Goal: Entertainment & Leisure: Browse casually

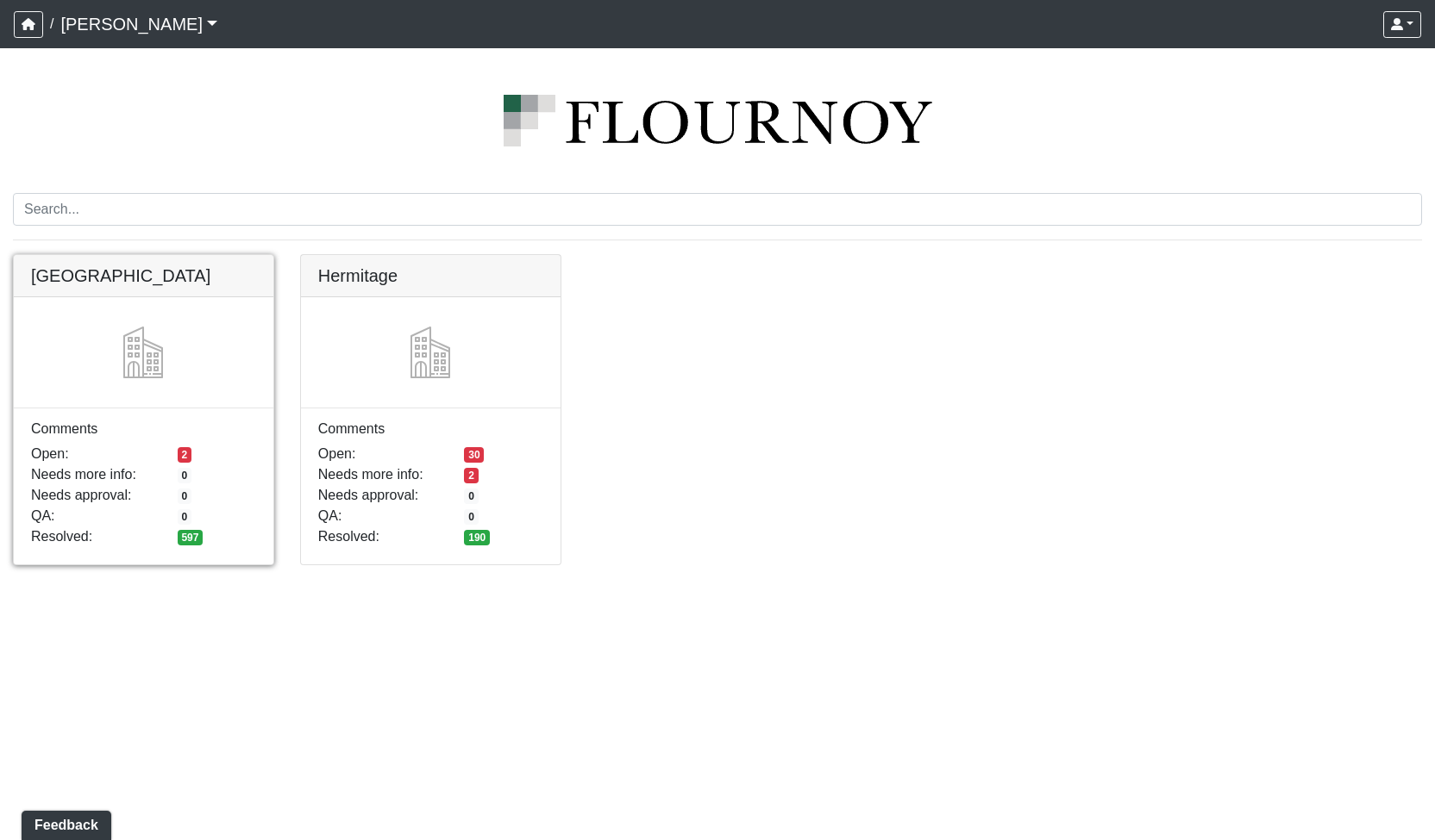
click at [144, 255] on link at bounding box center [144, 255] width 260 height 0
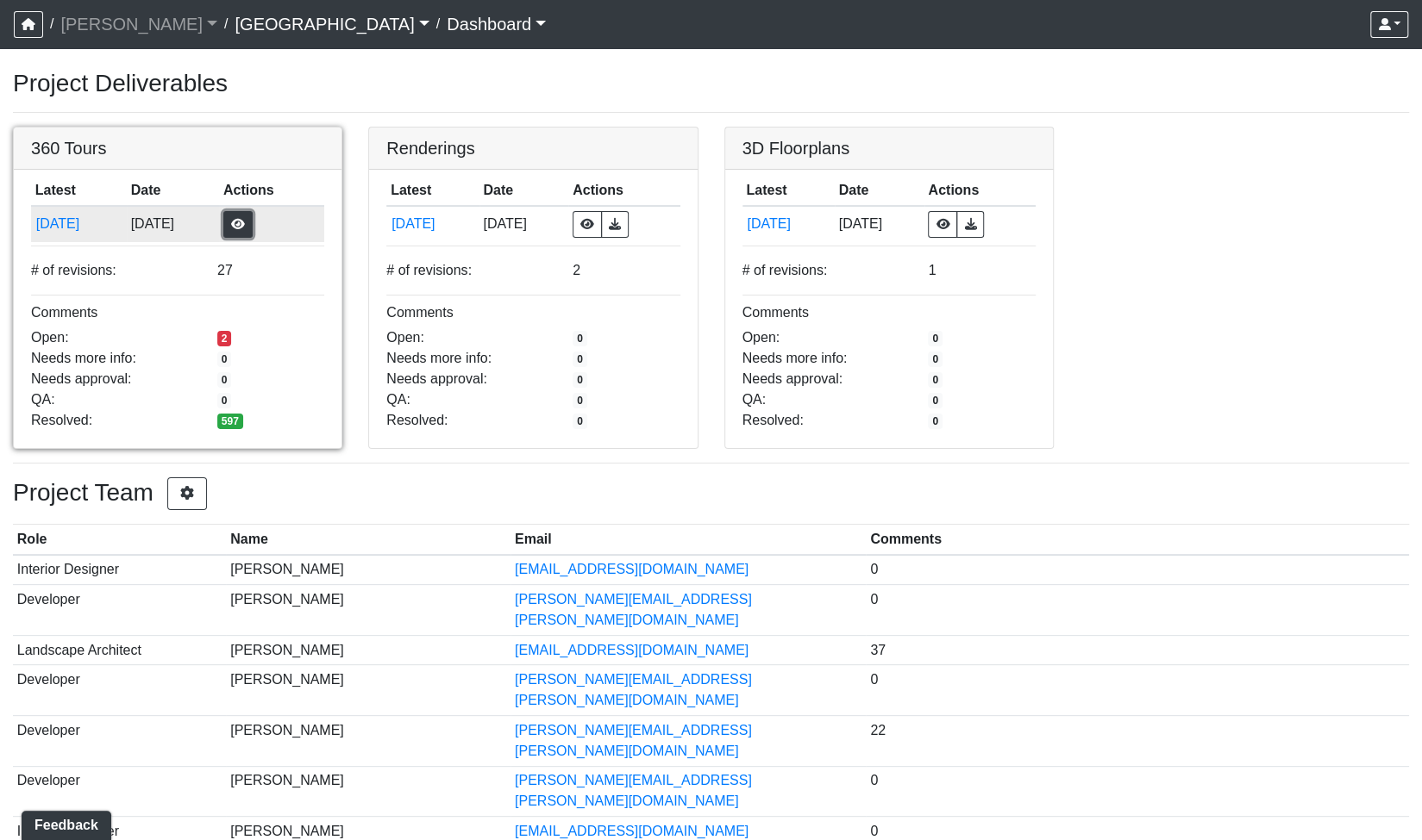
click at [253, 233] on button "button" at bounding box center [238, 224] width 29 height 27
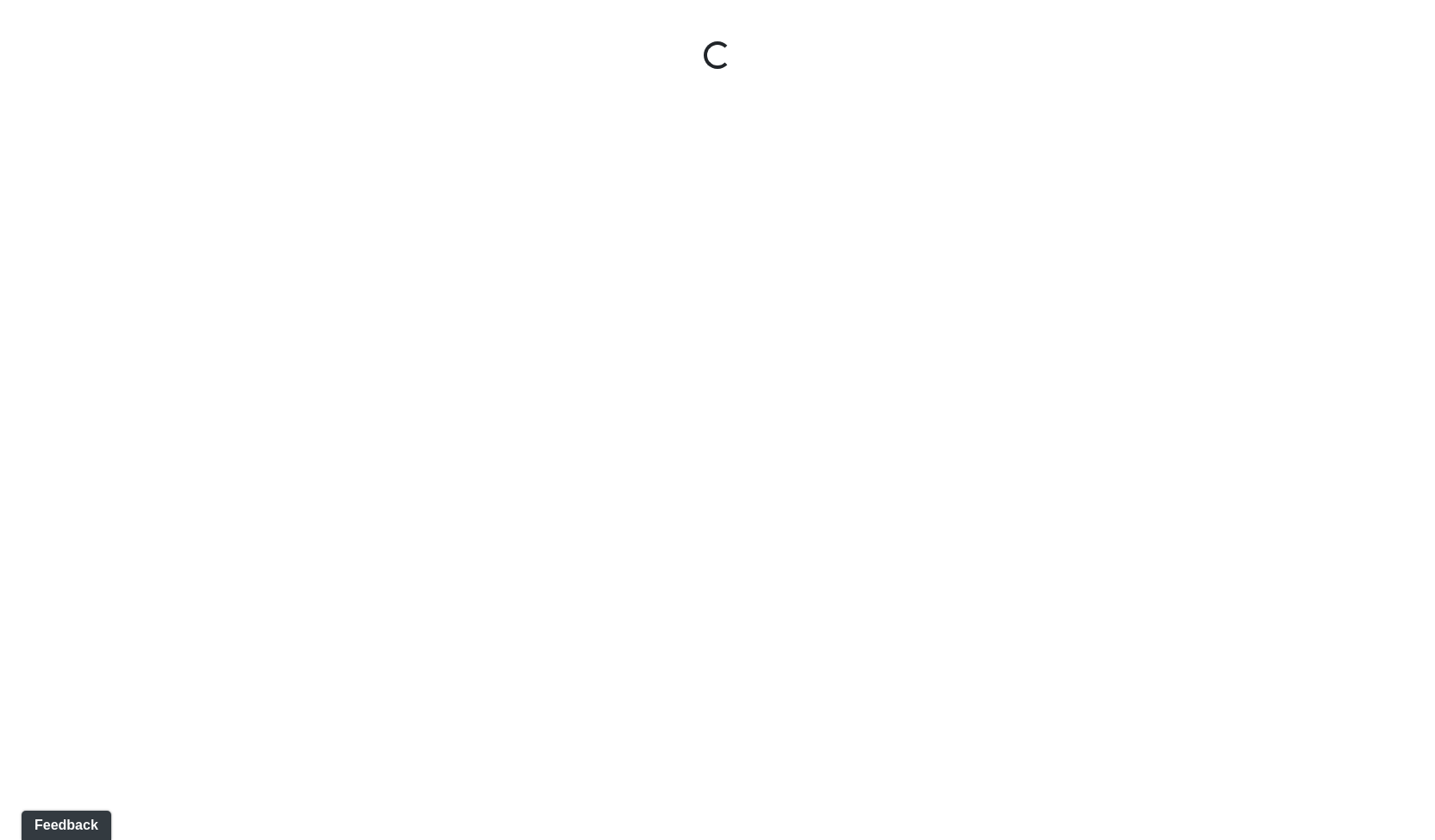
select select "gontoaMErPAtzSBVXh4ptW"
select select "h3ebyGk32eUmSzz99H473o"
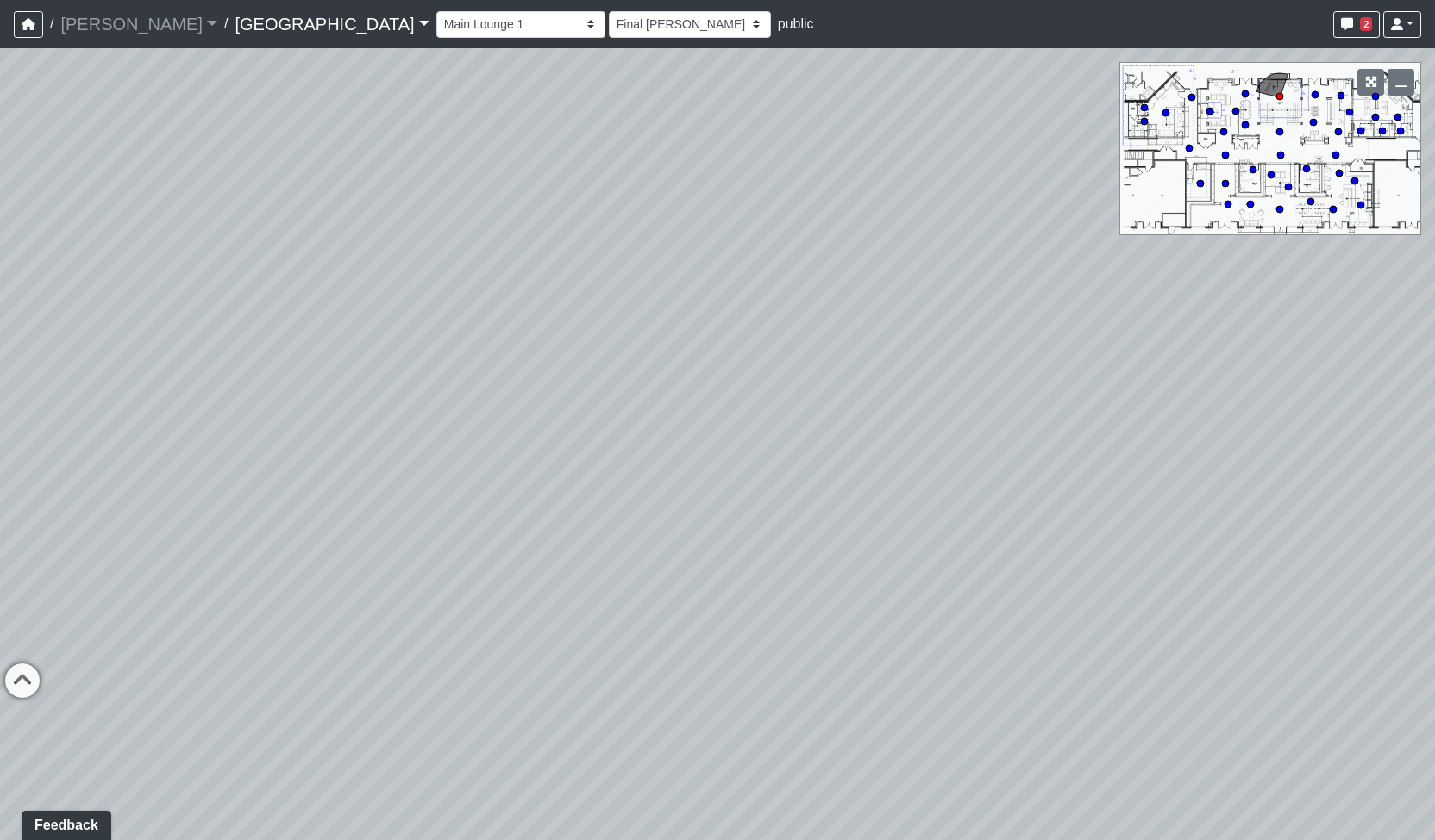
drag, startPoint x: 389, startPoint y: 512, endPoint x: 714, endPoint y: 484, distance: 326.2
click at [859, 480] on div "Loading... Pool Courtyard Entry 1 Loading... Main Lounge 2 Loading... Pool Cour…" at bounding box center [718, 445] width 1435 height 792
drag, startPoint x: 755, startPoint y: 477, endPoint x: 856, endPoint y: 466, distance: 101.6
click at [856, 466] on div "Loading... Pool Courtyard Entry 1 Loading... Main Lounge 2 Loading... Pool Cour…" at bounding box center [718, 445] width 1435 height 792
drag, startPoint x: 342, startPoint y: 486, endPoint x: 914, endPoint y: 452, distance: 573.0
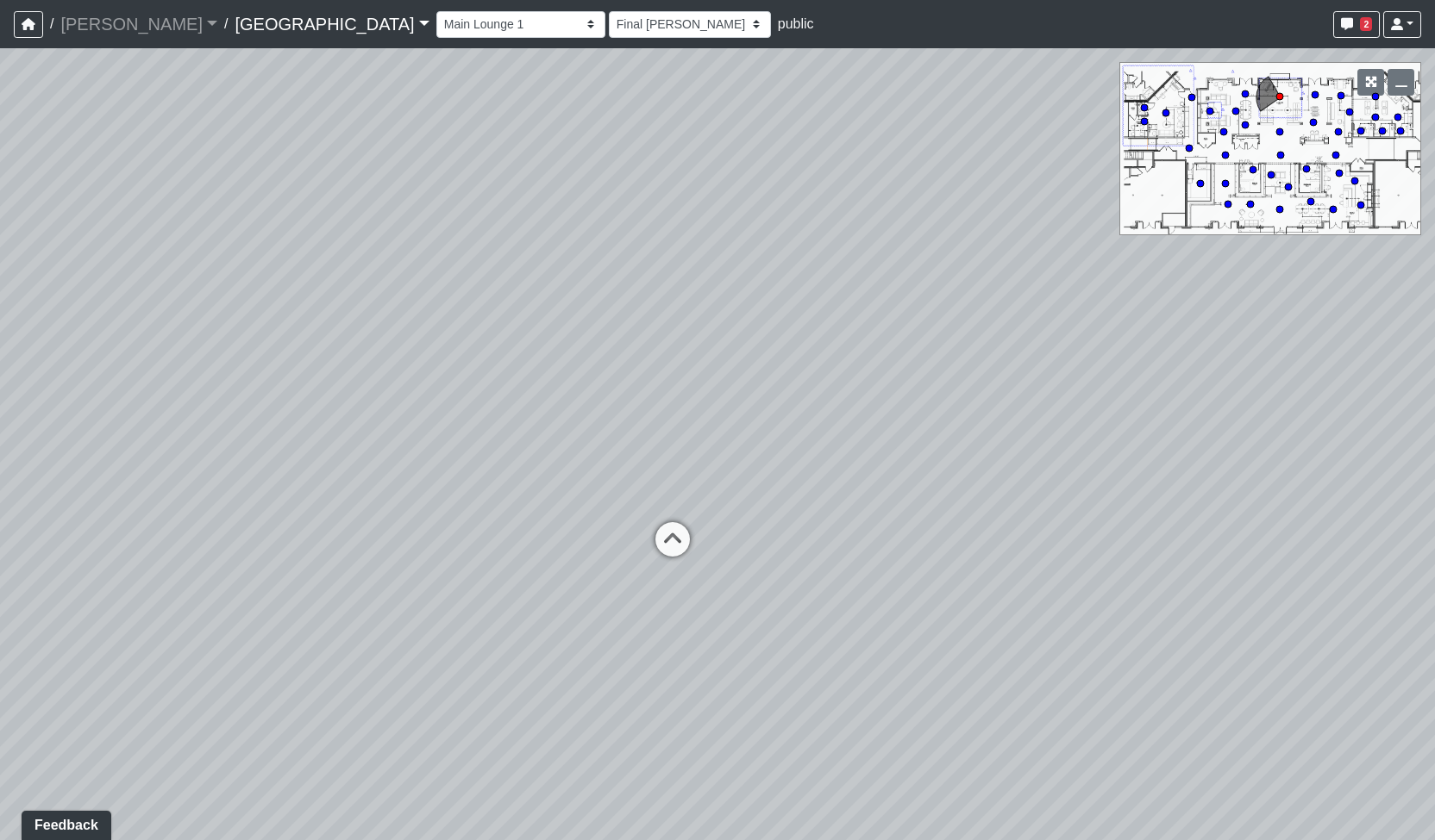
click at [914, 452] on div "Loading... Pool Courtyard Entry 1 Loading... Main Lounge 2 Loading... Pool Cour…" at bounding box center [718, 445] width 1435 height 792
drag, startPoint x: 547, startPoint y: 484, endPoint x: 1104, endPoint y: 420, distance: 560.7
click at [1104, 420] on div "Loading... Pool Courtyard Entry 1 Loading... Main Lounge 2 Loading... Pool Cour…" at bounding box center [718, 445] width 1435 height 792
drag, startPoint x: 400, startPoint y: 605, endPoint x: 866, endPoint y: 612, distance: 466.1
click at [866, 612] on div "Loading... Pool Courtyard Entry 1 Loading... Main Lounge 2 Loading... Pool Cour…" at bounding box center [718, 445] width 1435 height 792
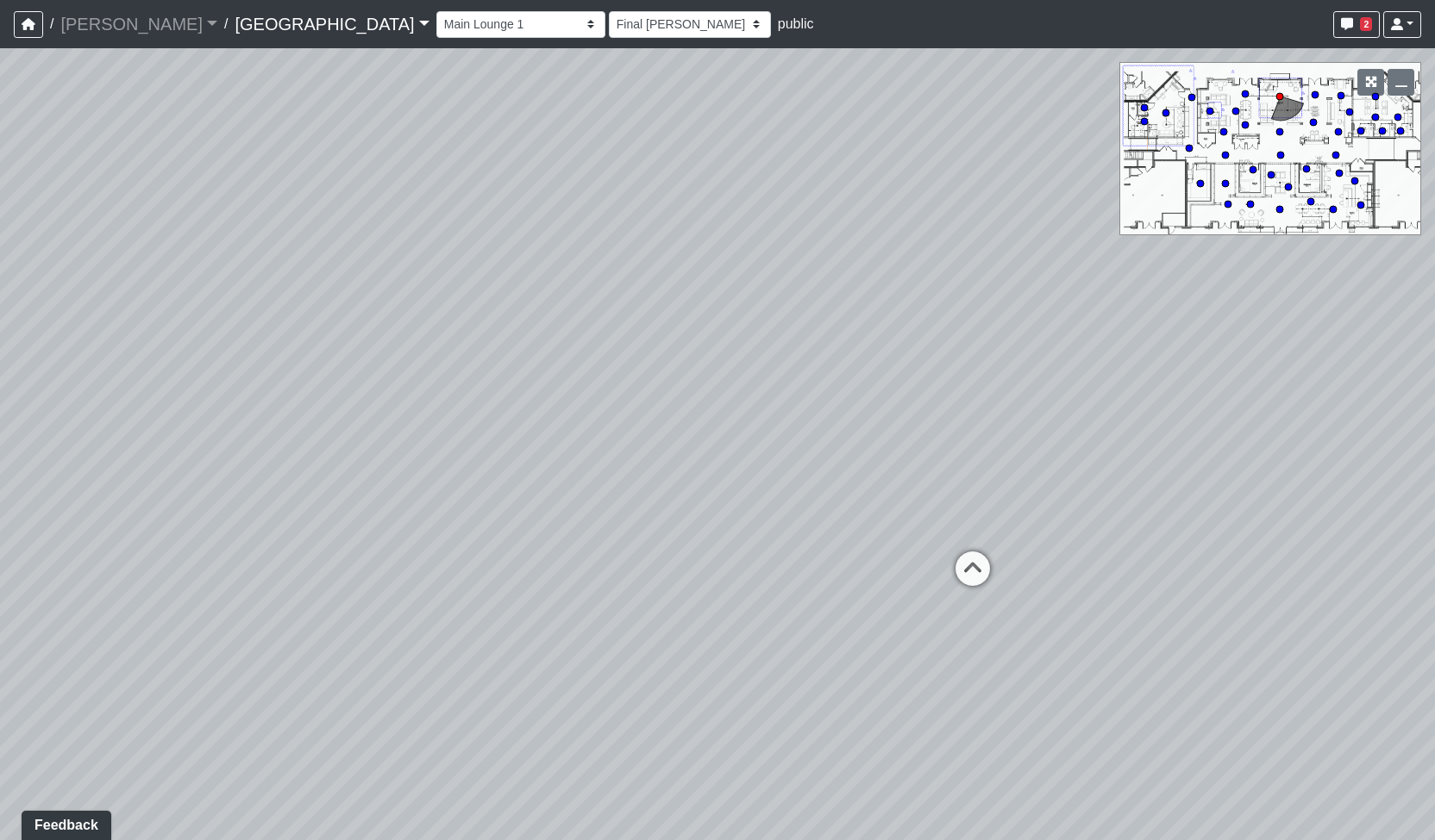
drag, startPoint x: 292, startPoint y: 149, endPoint x: 772, endPoint y: 221, distance: 485.4
click at [775, 228] on div "Loading... Pool Courtyard Entry 1 Loading... Main Lounge 2 Loading... Pool Cour…" at bounding box center [718, 445] width 1435 height 792
drag, startPoint x: 465, startPoint y: 395, endPoint x: 589, endPoint y: 387, distance: 124.3
click at [589, 387] on div "Loading... Pool Courtyard Entry 1 Loading... Main Lounge 2 Loading... Pool Cour…" at bounding box center [718, 445] width 1435 height 792
click at [1173, 583] on icon at bounding box center [1191, 590] width 52 height 52
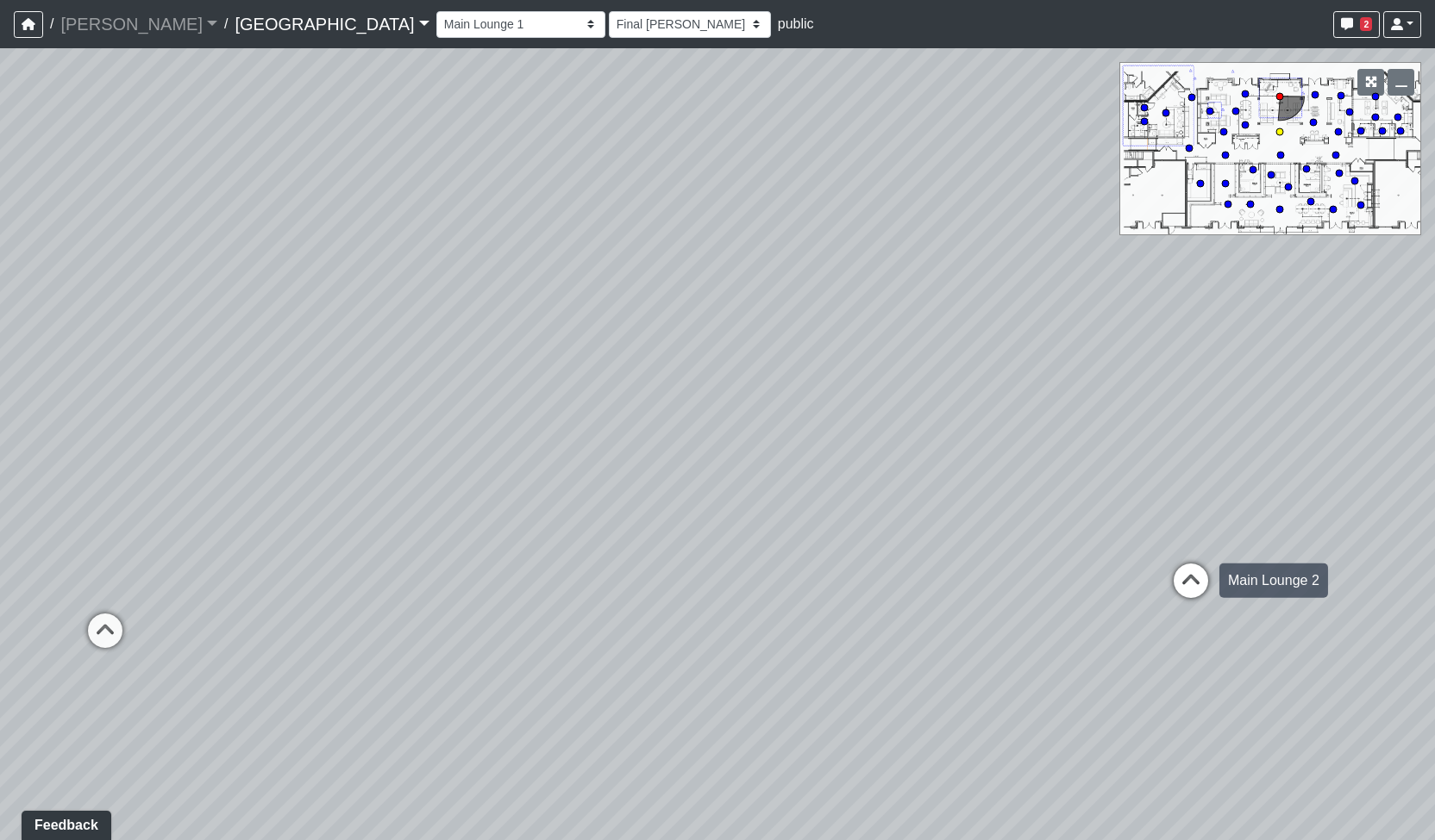
select select "8wm9MnJtpJPgxGZkoe9s2K"
select select "h3ebyGk32eUmSzz99H473o"
drag, startPoint x: 703, startPoint y: 531, endPoint x: 1044, endPoint y: 532, distance: 341.0
click at [1081, 532] on div "Loading... Pool Courtyard Entry 1 Loading... Main Lounge 2 Loading... Pool Cour…" at bounding box center [718, 445] width 1435 height 792
click at [406, 567] on icon at bounding box center [390, 574] width 52 height 52
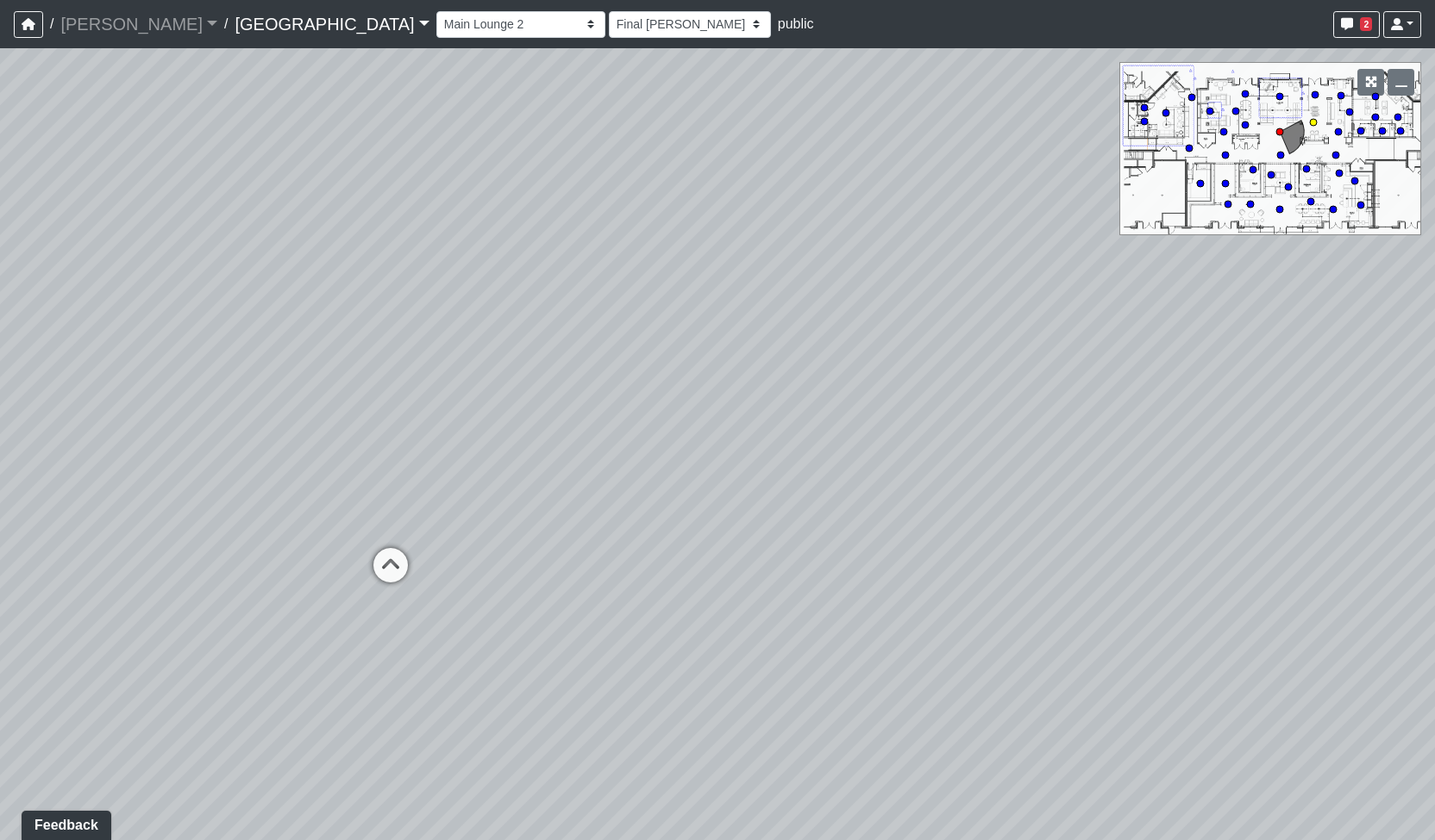
select select "5YdP8s9J1uMCwQbH227TJn"
select select "h3ebyGk32eUmSzz99H473o"
click at [802, 585] on icon at bounding box center [781, 601] width 52 height 52
select select "1YxMcQvhBrXzkFwaEorxwb"
select select "h3ebyGk32eUmSzz99H473o"
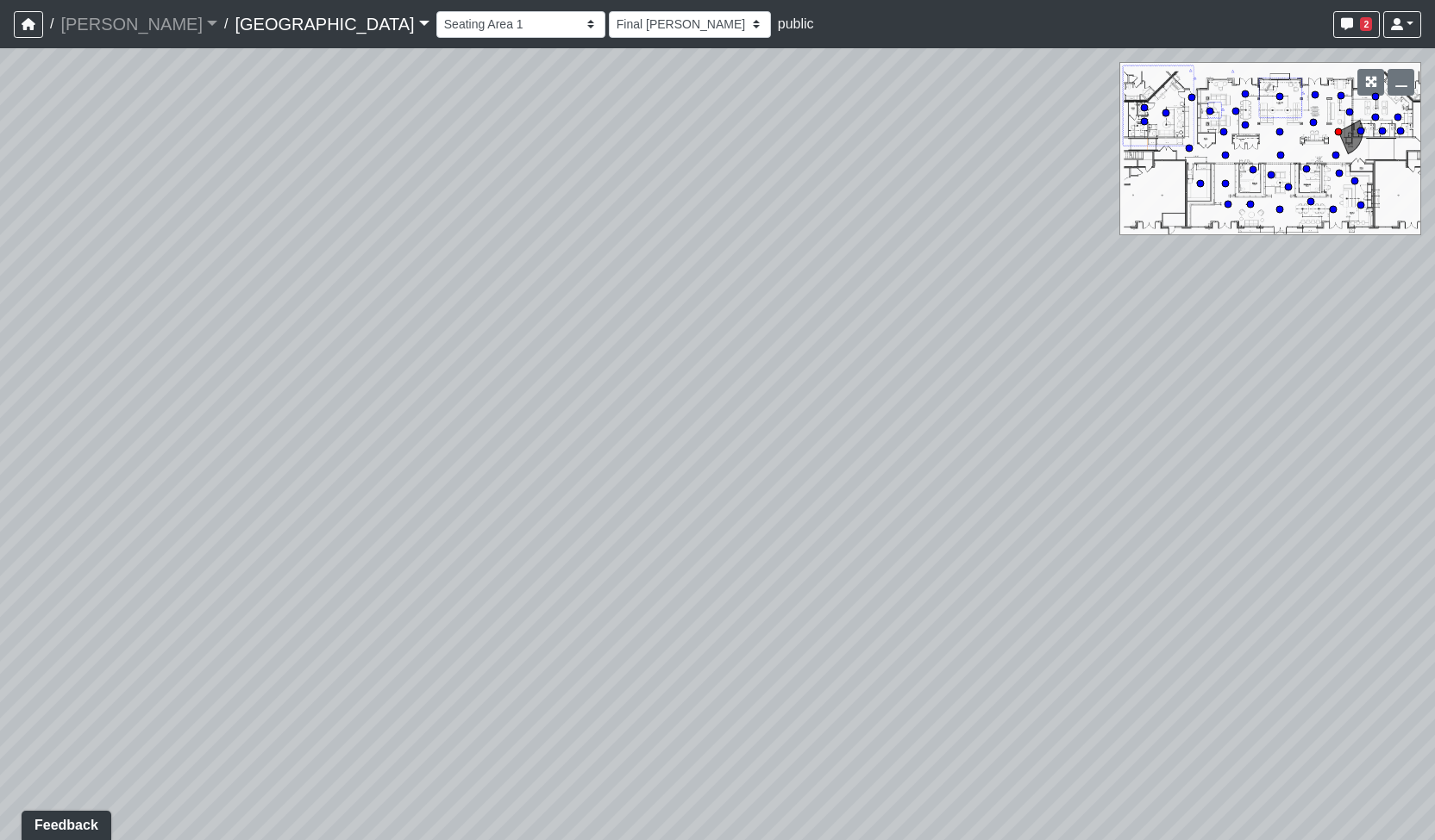
drag, startPoint x: 1076, startPoint y: 468, endPoint x: 615, endPoint y: 506, distance: 462.6
click at [629, 506] on div "Loading... Pool Courtyard Entry 1 Loading... Main Lounge 2 Loading... Pool Cour…" at bounding box center [718, 445] width 1435 height 792
click at [693, 728] on icon at bounding box center [682, 740] width 52 height 52
select select "jBqNCsrT4hi7AavUsCSpyD"
select select "h3ebyGk32eUmSzz99H473o"
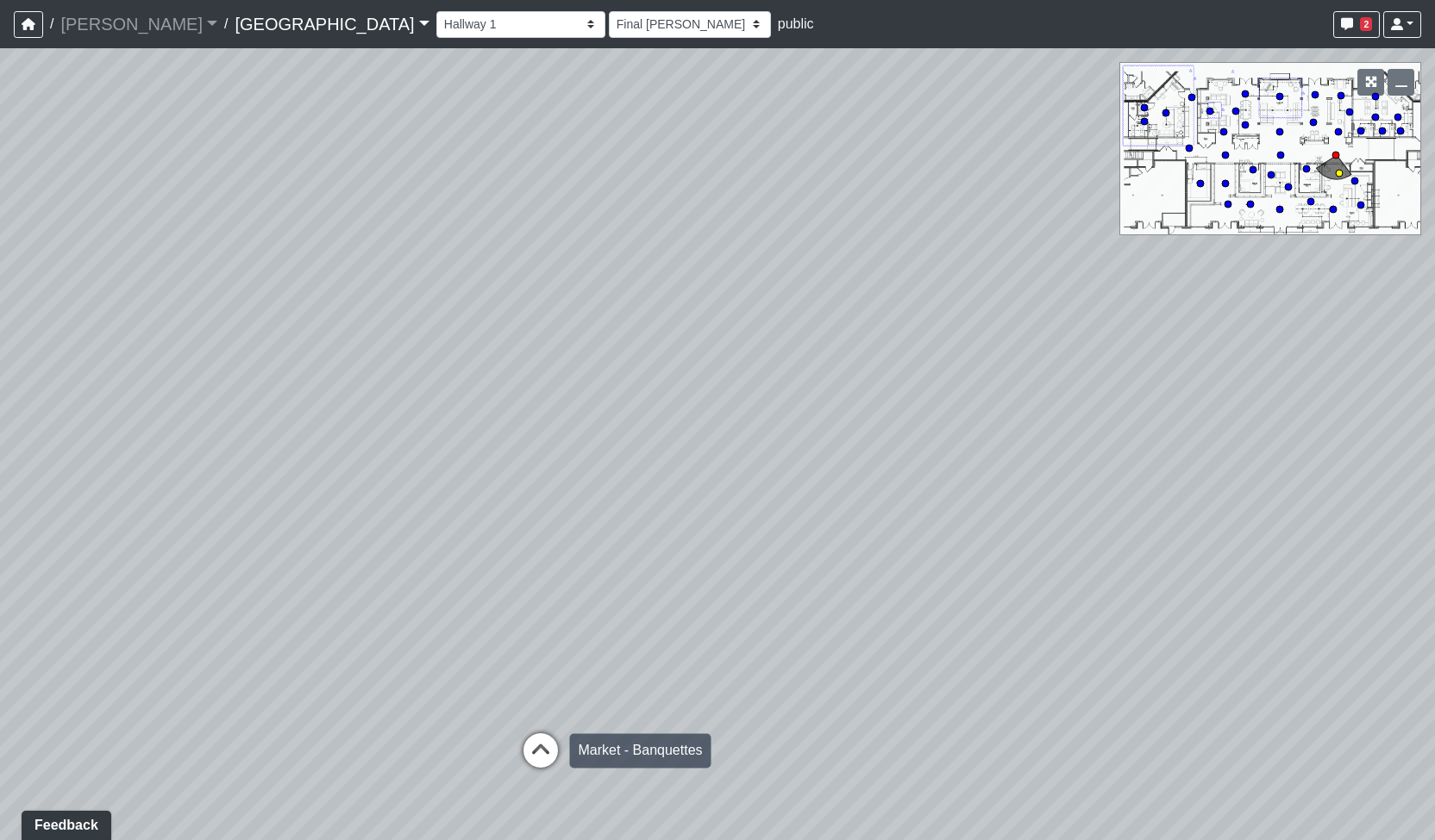
click at [543, 754] on icon at bounding box center [541, 760] width 52 height 52
select select "n38L2KYfbFjaaXXsEc1LNY"
select select "h3ebyGk32eUmSzz99H473o"
drag, startPoint x: 991, startPoint y: 509, endPoint x: 664, endPoint y: 544, distance: 328.9
click at [664, 544] on div "Loading... Pool Courtyard Entry 1 Loading... Main Lounge 2 Loading... Pool Cour…" at bounding box center [718, 445] width 1435 height 792
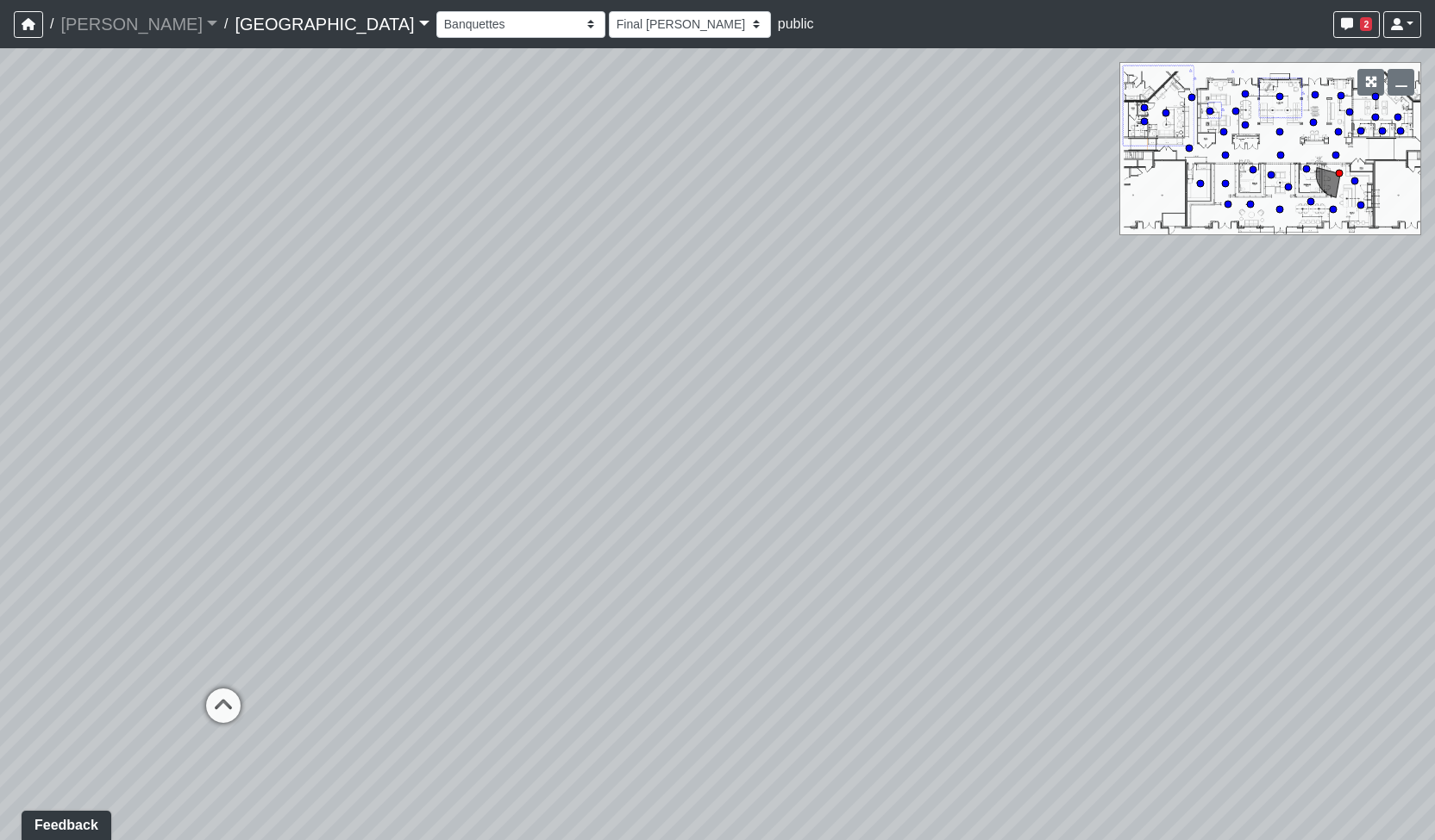
drag, startPoint x: 803, startPoint y: 511, endPoint x: 752, endPoint y: 478, distance: 60.7
click at [752, 478] on div "Loading... Pool Courtyard Entry 1 Loading... Main Lounge 2 Loading... Pool Cour…" at bounding box center [718, 445] width 1435 height 792
drag, startPoint x: 822, startPoint y: 250, endPoint x: 764, endPoint y: 362, distance: 126.1
click at [763, 366] on div "Loading... Pool Courtyard Entry 1 Loading... Main Lounge 2 Loading... Pool Cour…" at bounding box center [718, 445] width 1435 height 792
drag, startPoint x: 866, startPoint y: 428, endPoint x: 746, endPoint y: 410, distance: 121.3
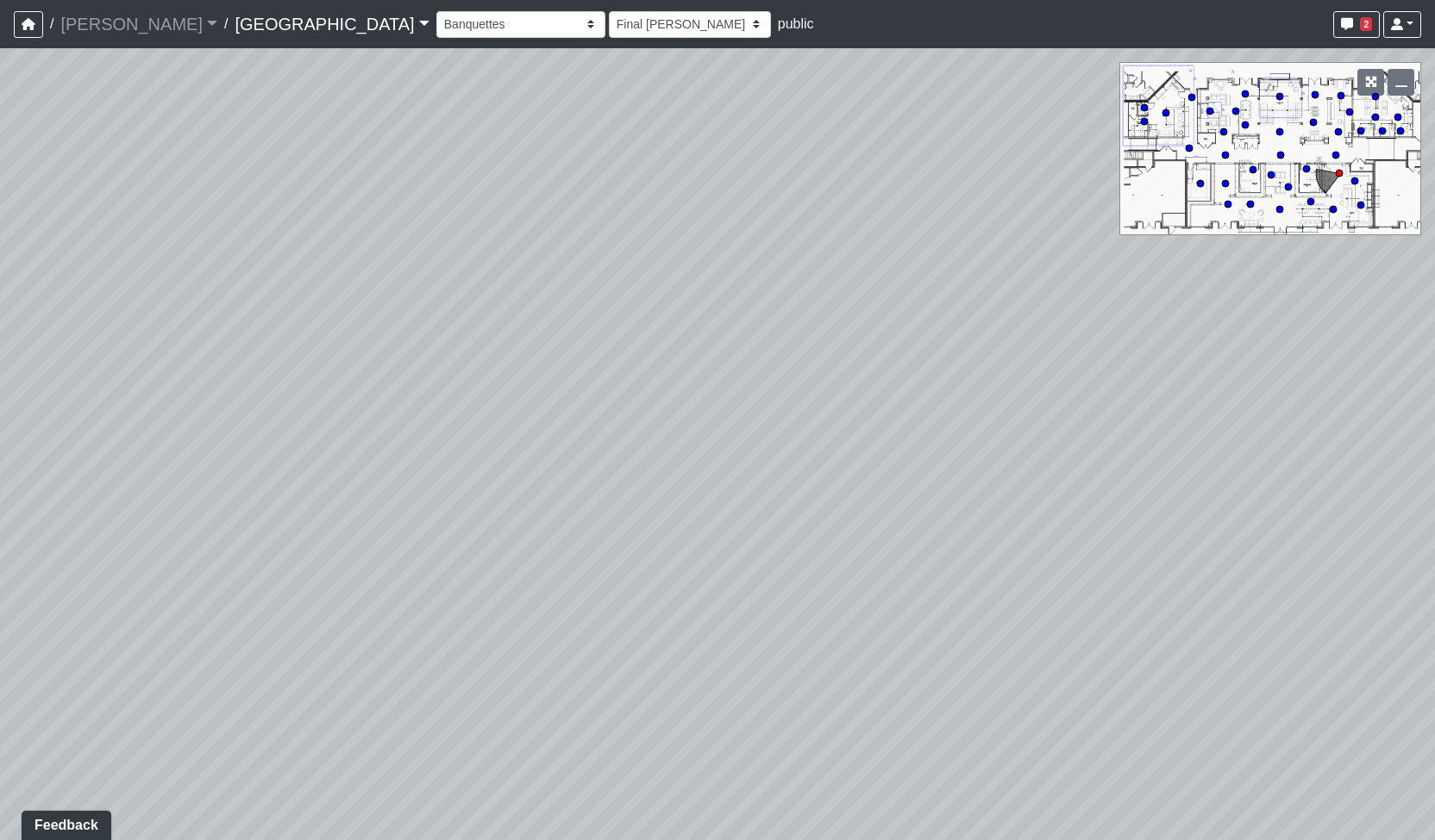
click at [747, 414] on div "Loading... Pool Courtyard Entry 1 Loading... Main Lounge 2 Loading... Pool Cour…" at bounding box center [718, 445] width 1435 height 792
drag, startPoint x: 919, startPoint y: 421, endPoint x: 824, endPoint y: 419, distance: 95.0
click at [824, 420] on div "Loading... Pool Courtyard Entry 1 Loading... Main Lounge 2 Loading... Pool Cour…" at bounding box center [718, 445] width 1435 height 792
drag, startPoint x: 523, startPoint y: 343, endPoint x: 568, endPoint y: 397, distance: 70.3
click at [585, 418] on div "Loading... Pool Courtyard Entry 1 Loading... Main Lounge 2 Loading... Pool Cour…" at bounding box center [718, 445] width 1435 height 792
